Goal: Find specific page/section: Find specific page/section

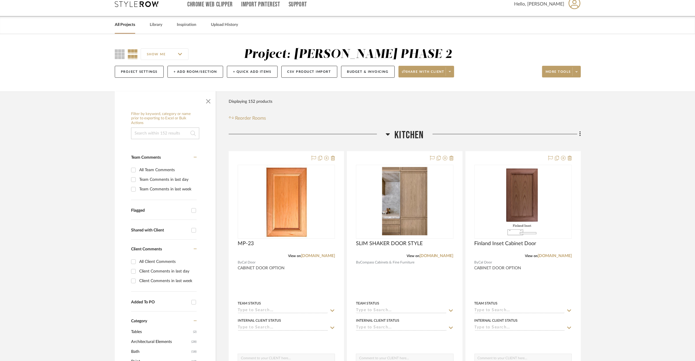
scroll to position [20, 0]
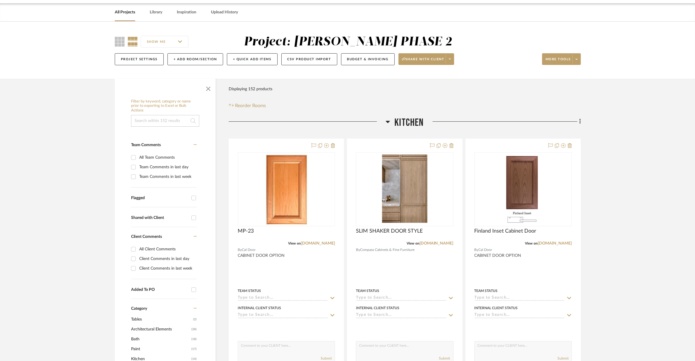
click at [395, 121] on span "Kitchen" at bounding box center [409, 123] width 29 height 13
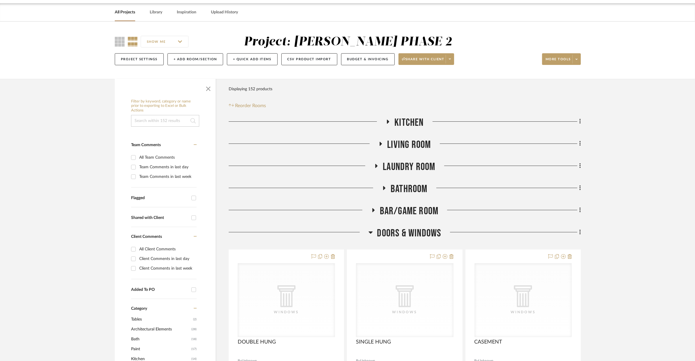
click at [395, 121] on span "Kitchen" at bounding box center [409, 123] width 29 height 13
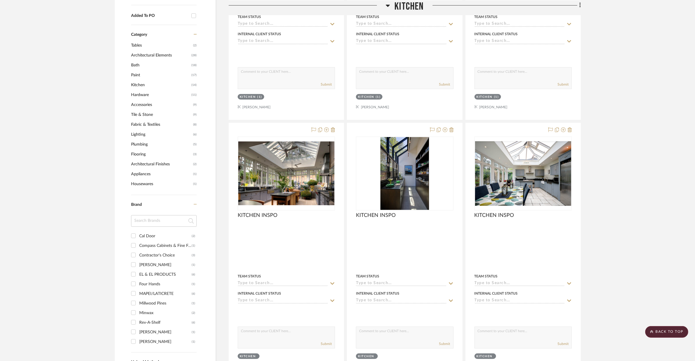
scroll to position [608, 0]
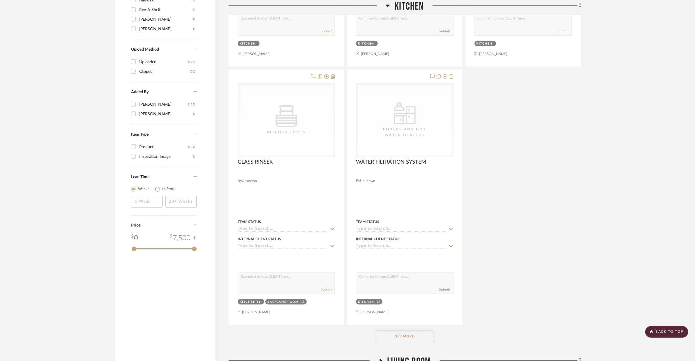
click at [424, 340] on button "See More" at bounding box center [405, 337] width 58 height 12
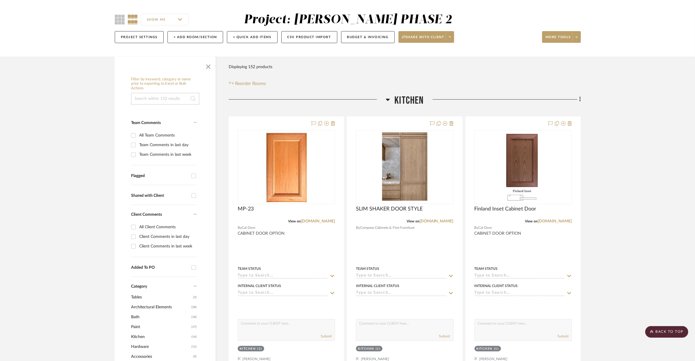
scroll to position [0, 0]
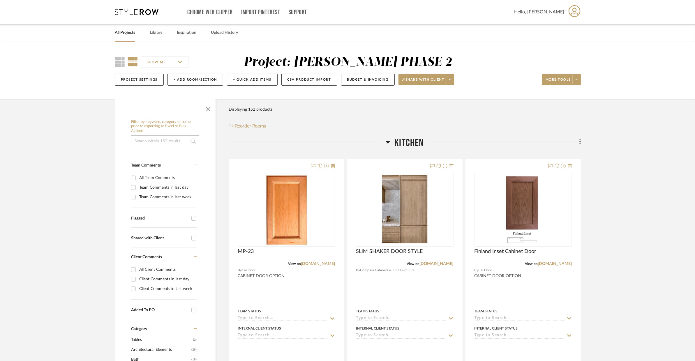
click at [127, 33] on link "All Projects" at bounding box center [125, 33] width 20 height 8
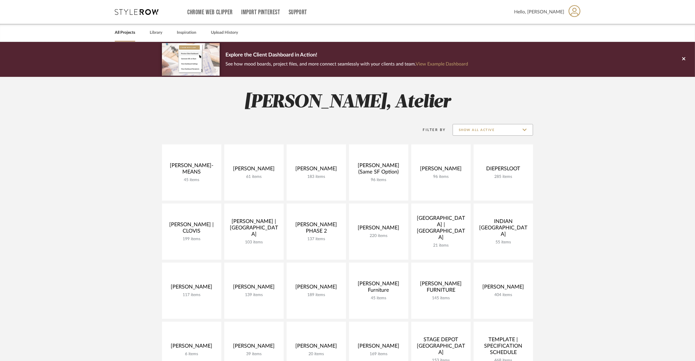
click at [490, 132] on input "Show All Active" at bounding box center [493, 130] width 80 height 12
click at [485, 169] on span "Archived" at bounding box center [493, 173] width 80 height 14
type input "Archived"
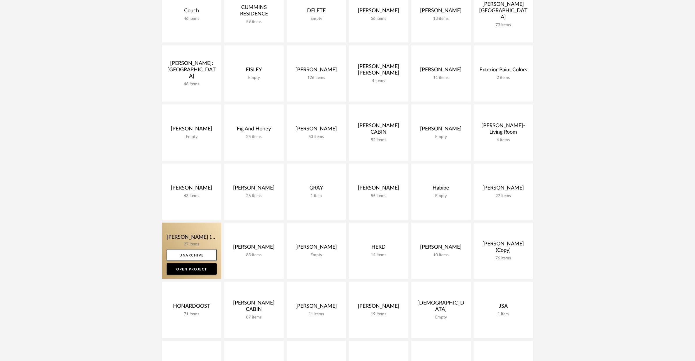
scroll to position [513, 0]
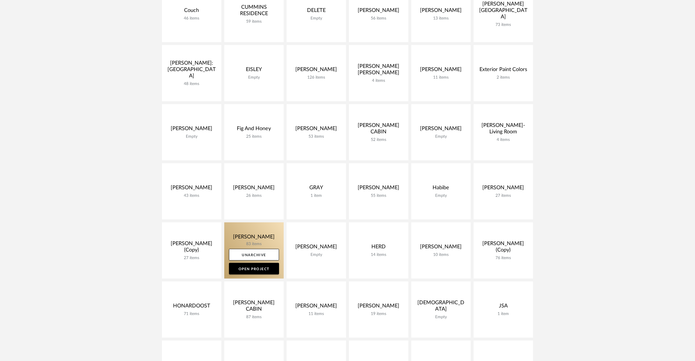
click at [256, 240] on link at bounding box center [253, 251] width 59 height 56
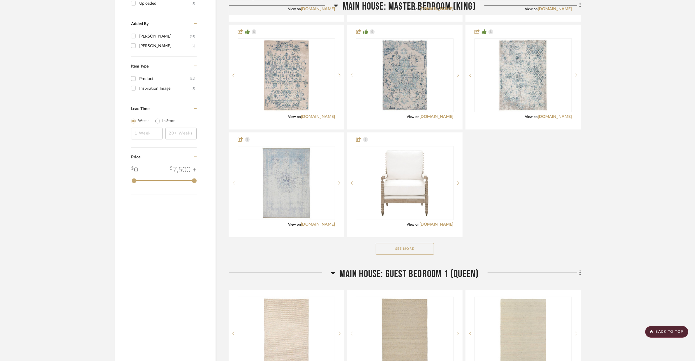
scroll to position [689, 0]
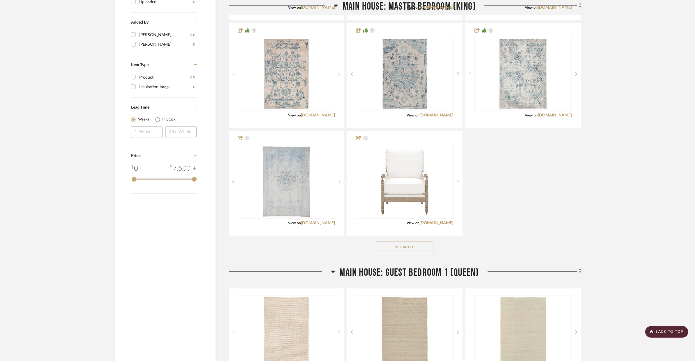
click at [409, 247] on button "See More" at bounding box center [405, 248] width 58 height 12
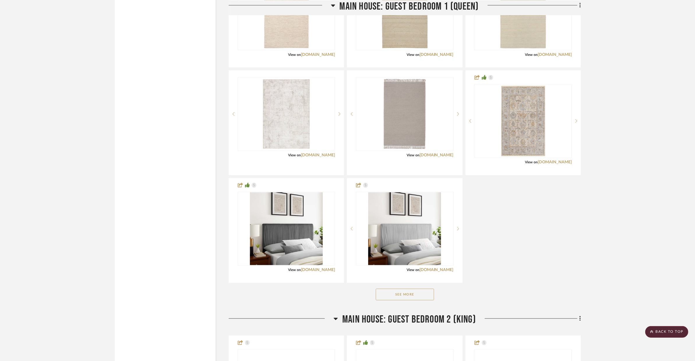
scroll to position [1335, 0]
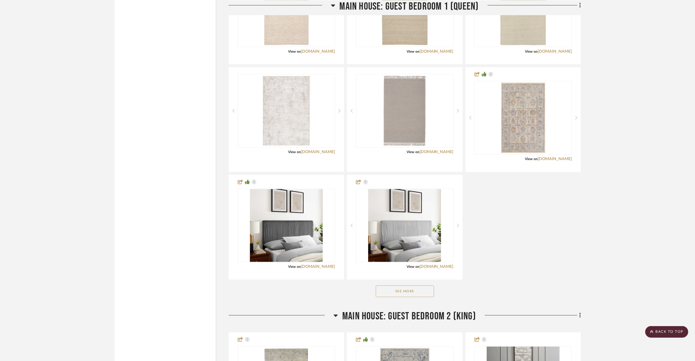
click at [425, 296] on button "See More" at bounding box center [405, 292] width 58 height 12
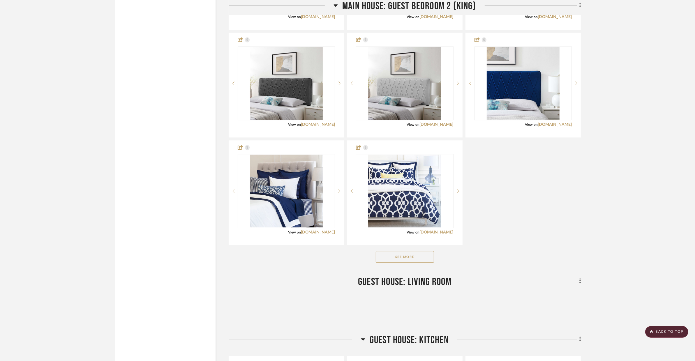
scroll to position [2107, 0]
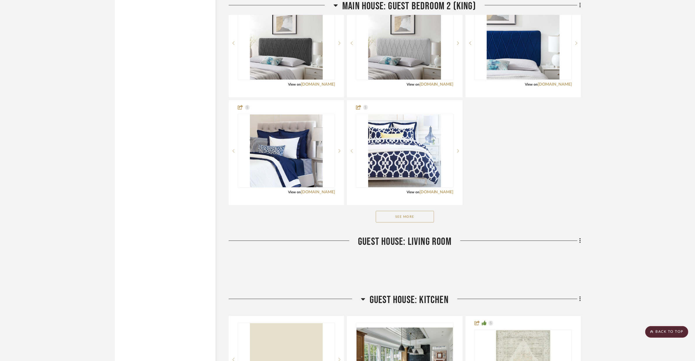
click at [423, 223] on button "See More" at bounding box center [405, 217] width 58 height 12
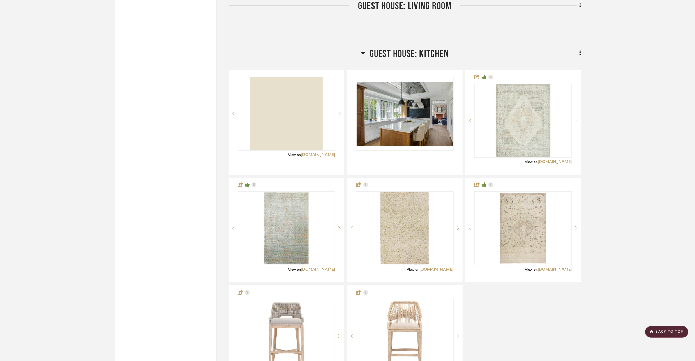
scroll to position [2547, 0]
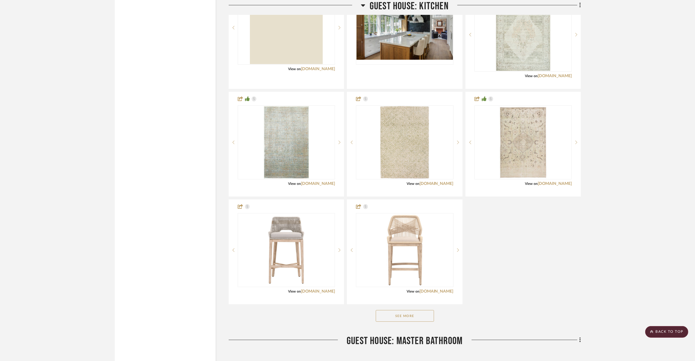
click at [412, 319] on button "See More" at bounding box center [405, 316] width 58 height 12
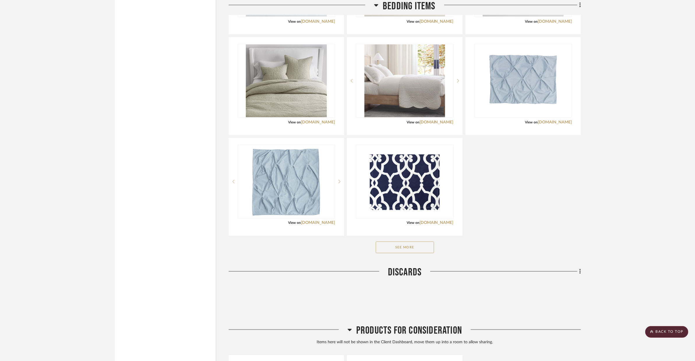
scroll to position [4149, 0]
